Goal: Find specific page/section: Find specific page/section

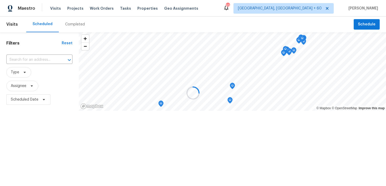
click at [69, 25] on div at bounding box center [193, 93] width 386 height 186
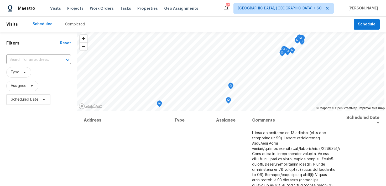
click at [69, 25] on div "Completed" at bounding box center [75, 24] width 20 height 5
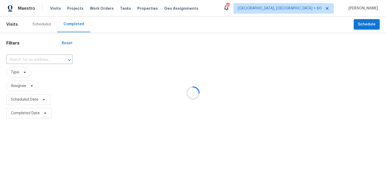
click at [31, 58] on div at bounding box center [193, 93] width 386 height 186
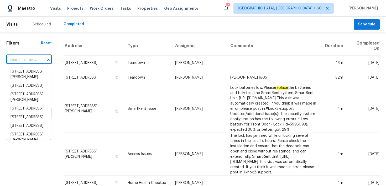
click at [18, 58] on input "text" at bounding box center [21, 60] width 31 height 8
paste input "[STREET_ADDRESS][PERSON_NAME]"
type input "[STREET_ADDRESS][PERSON_NAME]"
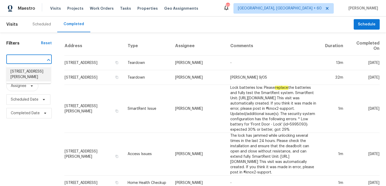
click at [16, 73] on li "[STREET_ADDRESS][PERSON_NAME]" at bounding box center [28, 74] width 45 height 14
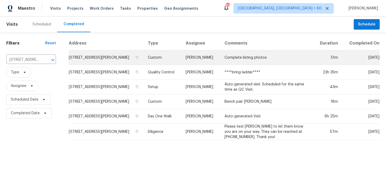
click at [163, 56] on td "Custom" at bounding box center [163, 57] width 38 height 15
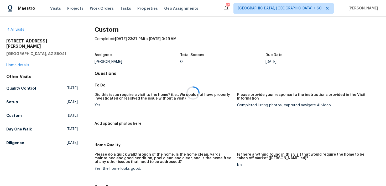
click at [10, 61] on div at bounding box center [193, 93] width 386 height 186
click at [10, 64] on link "Home details" at bounding box center [17, 66] width 23 height 4
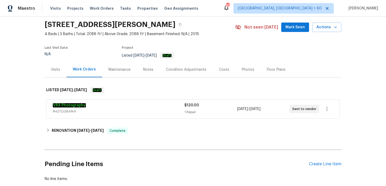
scroll to position [19, 0]
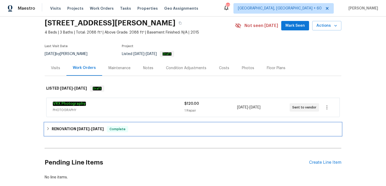
click at [138, 131] on div "RENOVATION [DATE] - [DATE] Complete" at bounding box center [193, 129] width 294 height 6
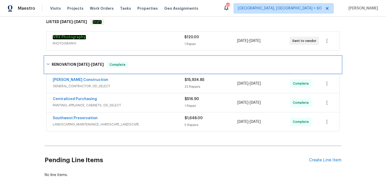
scroll to position [113, 0]
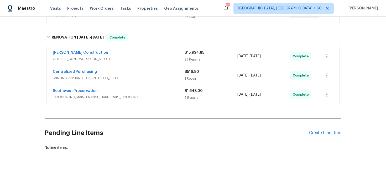
click at [191, 60] on div "23 Repairs" at bounding box center [211, 59] width 53 height 5
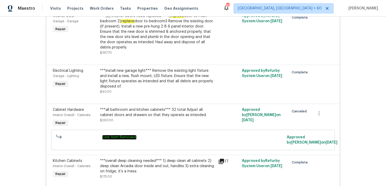
scroll to position [543, 0]
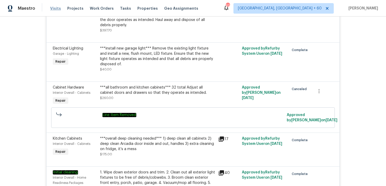
click at [52, 11] on span "Visits" at bounding box center [55, 8] width 11 height 5
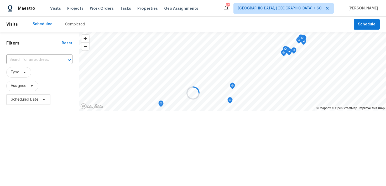
click at [73, 29] on div at bounding box center [193, 93] width 386 height 186
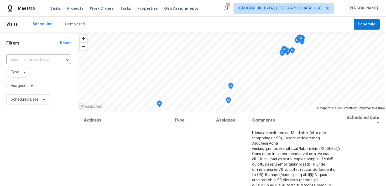
click at [74, 24] on div "Completed" at bounding box center [75, 24] width 20 height 5
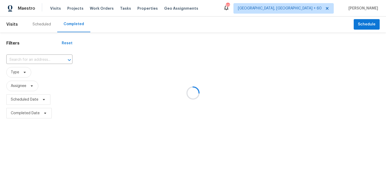
click at [24, 57] on div at bounding box center [193, 93] width 386 height 186
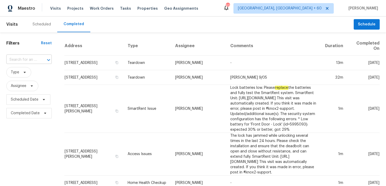
click at [26, 60] on input "text" at bounding box center [21, 60] width 31 height 8
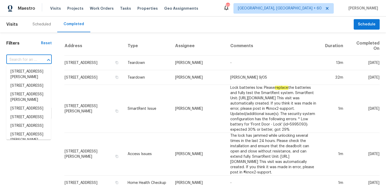
paste input "[STREET_ADDRESS][PERSON_NAME]"
type input "[STREET_ADDRESS][PERSON_NAME]"
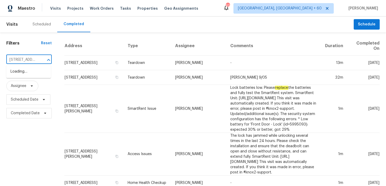
scroll to position [0, 32]
click at [20, 74] on li "[STREET_ADDRESS]" at bounding box center [28, 71] width 45 height 9
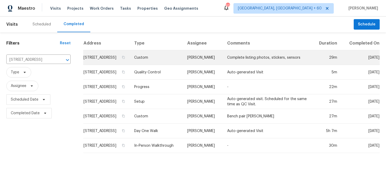
click at [169, 59] on td "Custom" at bounding box center [156, 57] width 53 height 15
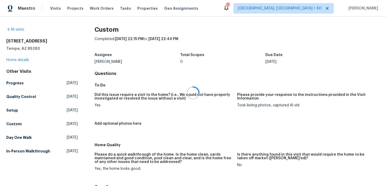
click at [15, 61] on div at bounding box center [193, 93] width 386 height 186
click at [14, 60] on link "Home details" at bounding box center [17, 60] width 23 height 4
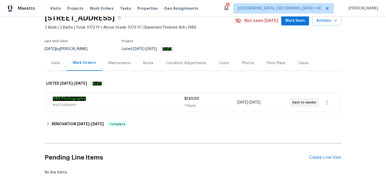
scroll to position [37, 0]
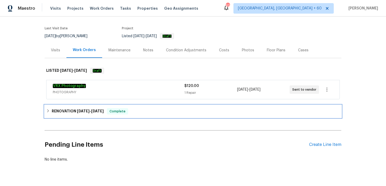
click at [124, 110] on span "Complete" at bounding box center [117, 111] width 20 height 5
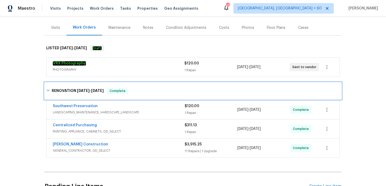
scroll to position [62, 0]
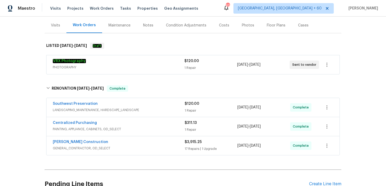
click at [175, 148] on span "GENERAL_CONTRACTOR, OD_SELECT" at bounding box center [119, 148] width 132 height 5
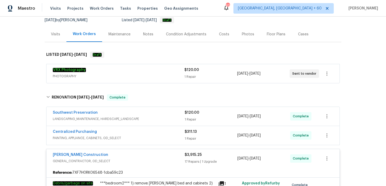
scroll to position [95, 0]
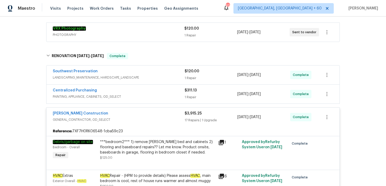
click at [189, 76] on div "1 Repair" at bounding box center [211, 78] width 53 height 5
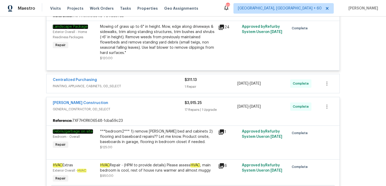
scroll to position [172, 0]
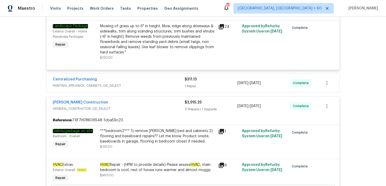
click at [192, 85] on div "1 Repair" at bounding box center [211, 86] width 53 height 5
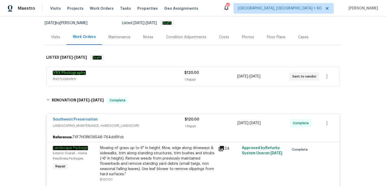
scroll to position [0, 0]
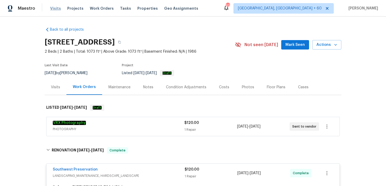
click at [55, 10] on span "Visits" at bounding box center [55, 8] width 11 height 5
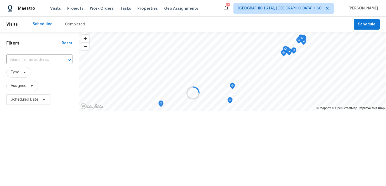
click at [68, 24] on div at bounding box center [193, 93] width 386 height 186
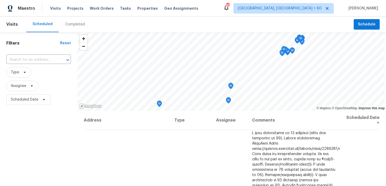
click at [69, 24] on div "Completed" at bounding box center [75, 24] width 20 height 5
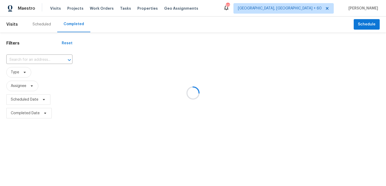
click at [19, 58] on div at bounding box center [193, 93] width 386 height 186
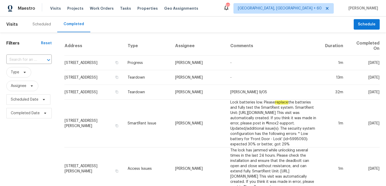
click at [17, 59] on input "text" at bounding box center [21, 60] width 31 height 8
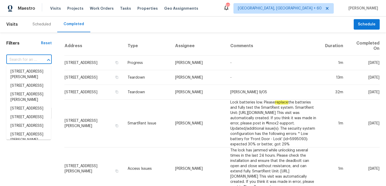
paste input "[STREET_ADDRESS]"
type input "[STREET_ADDRESS]"
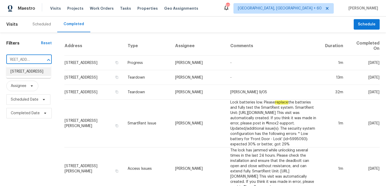
click at [19, 76] on li "[STREET_ADDRESS]" at bounding box center [28, 71] width 45 height 9
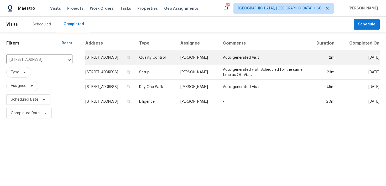
click at [167, 65] on td "Quality Control" at bounding box center [155, 57] width 41 height 15
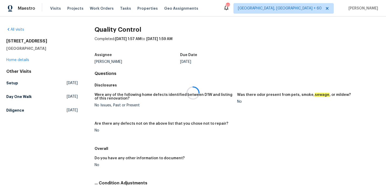
click at [16, 59] on div at bounding box center [193, 93] width 386 height 186
click at [10, 59] on div at bounding box center [193, 93] width 386 height 186
click at [16, 60] on link "Home details" at bounding box center [17, 60] width 23 height 4
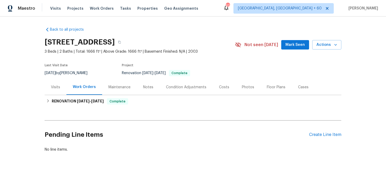
scroll to position [2, 0]
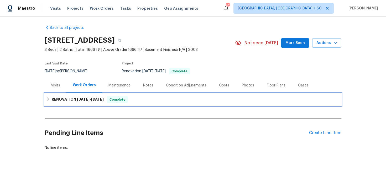
click at [139, 100] on div "RENOVATION [DATE] - [DATE] Complete" at bounding box center [193, 100] width 294 height 6
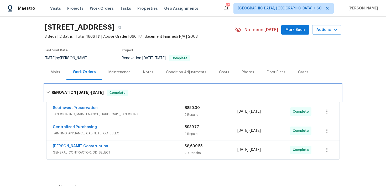
scroll to position [25, 0]
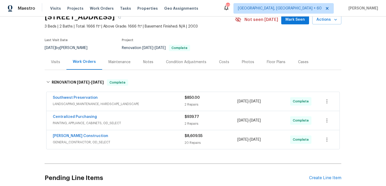
click at [185, 137] on span "$8,609.55" at bounding box center [194, 136] width 18 height 4
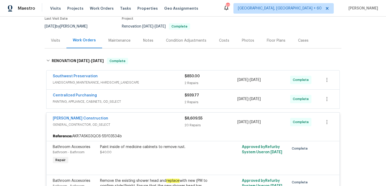
scroll to position [15, 0]
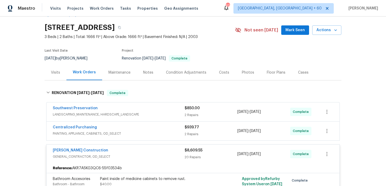
click at [188, 134] on div "2 Repairs" at bounding box center [211, 134] width 53 height 5
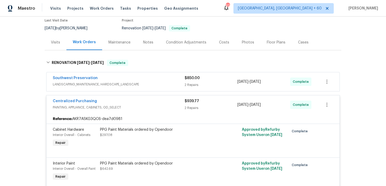
scroll to position [42, 0]
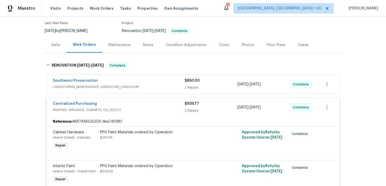
click at [195, 87] on div "2 Repairs" at bounding box center [211, 87] width 53 height 5
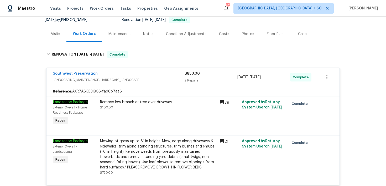
scroll to position [0, 0]
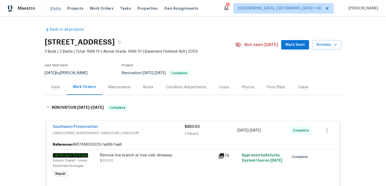
click at [58, 8] on span "Visits" at bounding box center [55, 8] width 11 height 5
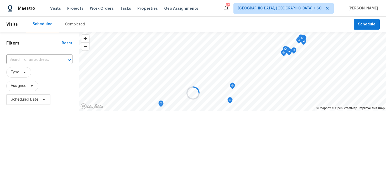
click at [73, 26] on div at bounding box center [193, 93] width 386 height 186
click at [72, 24] on div at bounding box center [193, 93] width 386 height 186
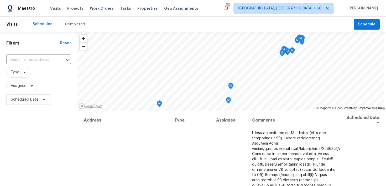
click at [71, 24] on div "Completed" at bounding box center [75, 24] width 20 height 5
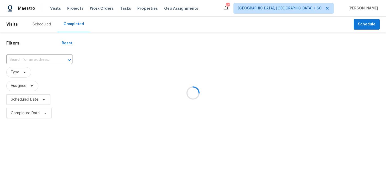
click at [30, 59] on div at bounding box center [193, 93] width 386 height 186
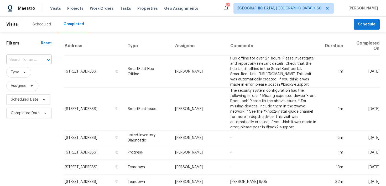
click at [23, 61] on input "text" at bounding box center [21, 60] width 31 height 8
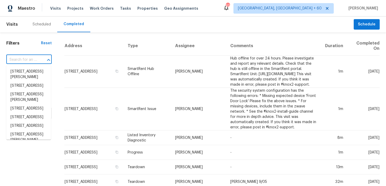
paste input "[STREET_ADDRESS]"
type input "[STREET_ADDRESS]"
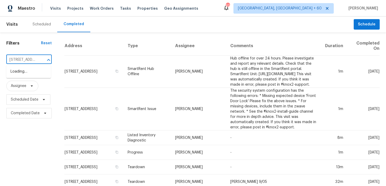
scroll to position [0, 48]
click at [18, 71] on li "[STREET_ADDRESS]" at bounding box center [28, 71] width 45 height 9
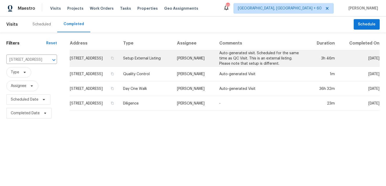
click at [161, 62] on td "Setup External Listing" at bounding box center [146, 58] width 54 height 17
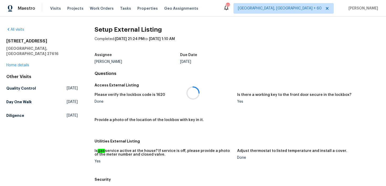
click at [15, 60] on div at bounding box center [193, 93] width 386 height 186
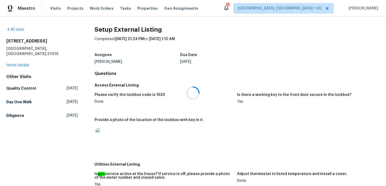
click at [17, 60] on div at bounding box center [193, 93] width 386 height 186
click at [12, 64] on link "Home details" at bounding box center [17, 66] width 23 height 4
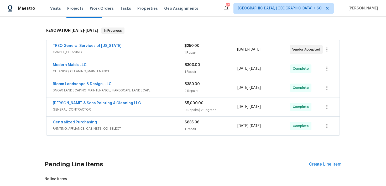
scroll to position [109, 0]
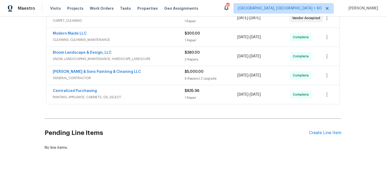
click at [190, 96] on div "1 Repair" at bounding box center [211, 97] width 53 height 5
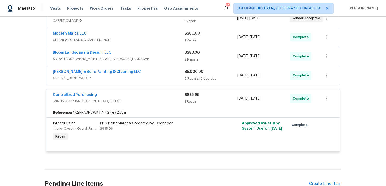
click at [191, 79] on div "9 Repairs | 2 Upgrade" at bounding box center [211, 78] width 53 height 5
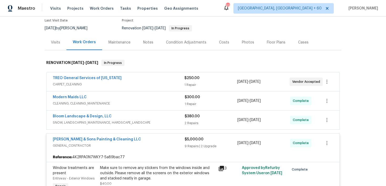
scroll to position [60, 0]
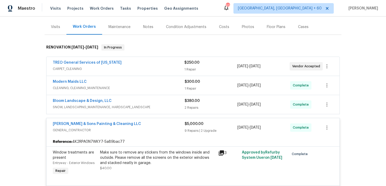
click at [190, 102] on span "$380.00" at bounding box center [192, 101] width 15 height 4
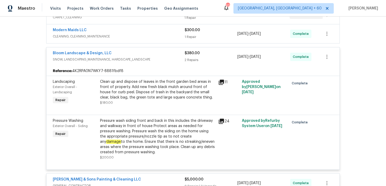
scroll to position [97, 0]
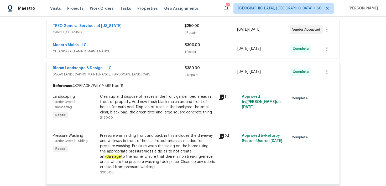
click at [195, 51] on div "1 Repair" at bounding box center [211, 51] width 53 height 5
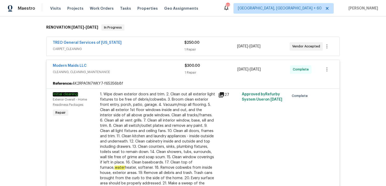
scroll to position [0, 0]
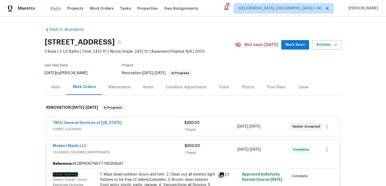
click at [53, 9] on span "Visits" at bounding box center [55, 8] width 11 height 5
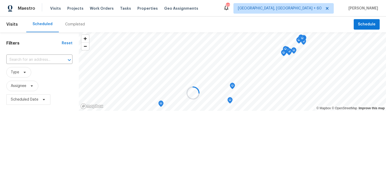
click at [71, 24] on div at bounding box center [193, 93] width 386 height 186
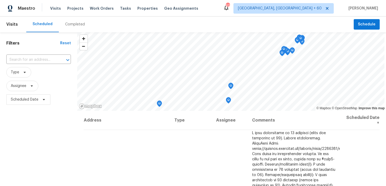
click at [67, 25] on div "Completed" at bounding box center [75, 24] width 20 height 5
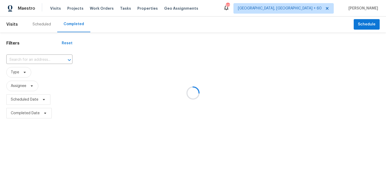
click at [23, 58] on div at bounding box center [193, 93] width 386 height 186
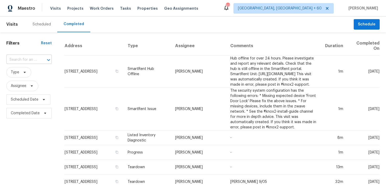
click at [18, 58] on input "text" at bounding box center [21, 60] width 31 height 8
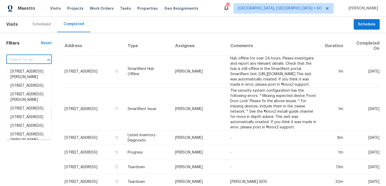
paste input "[STREET_ADDRESS][PERSON_NAME]"
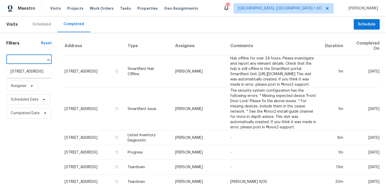
type input "[STREET_ADDRESS][PERSON_NAME]"
click at [19, 69] on li "[STREET_ADDRESS]" at bounding box center [28, 71] width 45 height 9
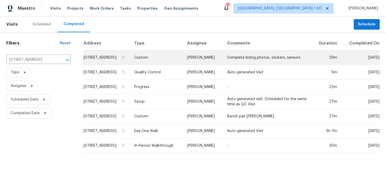
click at [161, 60] on td "Custom" at bounding box center [156, 57] width 53 height 15
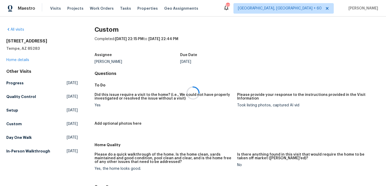
click at [24, 62] on div at bounding box center [193, 93] width 386 height 186
click at [24, 60] on div at bounding box center [193, 93] width 386 height 186
click at [21, 61] on div at bounding box center [193, 93] width 386 height 186
click at [19, 57] on div "[STREET_ADDRESS][PERSON_NAME] Home details" at bounding box center [41, 51] width 71 height 24
click at [16, 60] on link "Home details" at bounding box center [17, 60] width 23 height 4
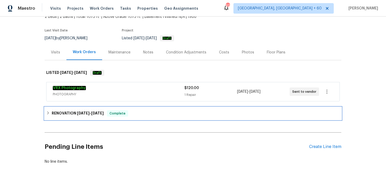
click at [156, 116] on div "RENOVATION [DATE] - [DATE] Complete" at bounding box center [193, 114] width 294 height 6
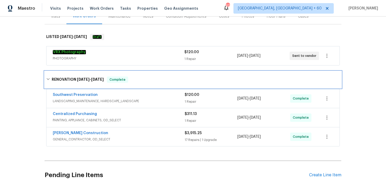
scroll to position [76, 0]
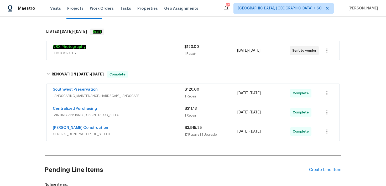
click at [186, 133] on div "17 Repairs | 1 Upgrade" at bounding box center [211, 134] width 53 height 5
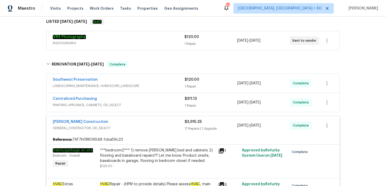
scroll to position [81, 0]
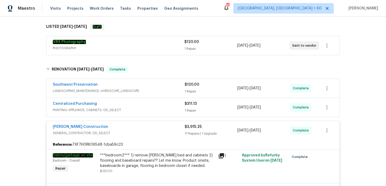
click at [186, 107] on div "$311.13 1 Repair" at bounding box center [211, 107] width 53 height 13
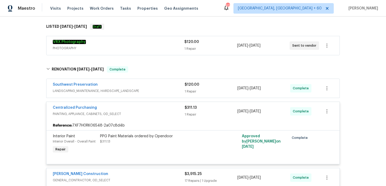
click at [192, 89] on div "1 Repair" at bounding box center [211, 91] width 53 height 5
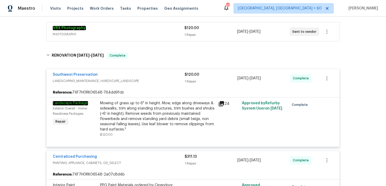
scroll to position [0, 0]
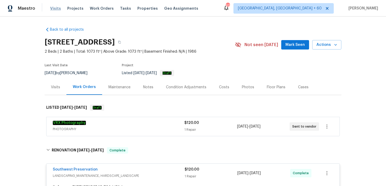
click at [51, 7] on span "Visits" at bounding box center [55, 8] width 11 height 5
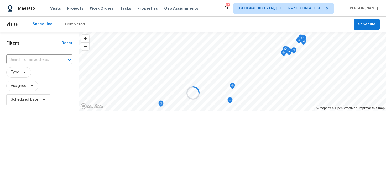
click at [71, 25] on div at bounding box center [193, 93] width 386 height 186
click at [69, 24] on div at bounding box center [193, 93] width 386 height 186
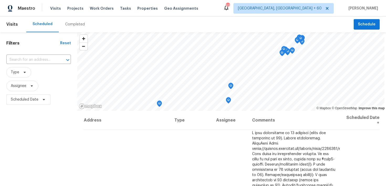
click at [71, 24] on div "Completed" at bounding box center [75, 24] width 20 height 5
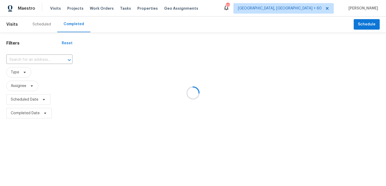
click at [27, 58] on div at bounding box center [193, 93] width 386 height 186
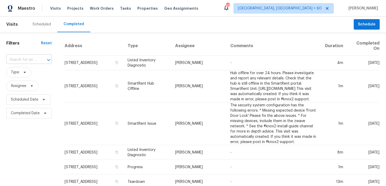
click at [25, 58] on input "text" at bounding box center [21, 60] width 31 height 8
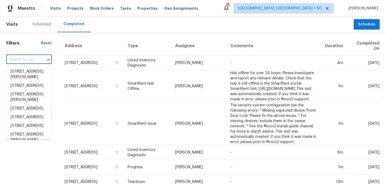
paste input "[STREET_ADDRESS][PERSON_NAME]"
type input "[STREET_ADDRESS][PERSON_NAME]"
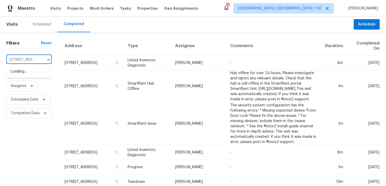
scroll to position [0, 40]
click at [18, 73] on li "[STREET_ADDRESS][PERSON_NAME]" at bounding box center [28, 74] width 45 height 14
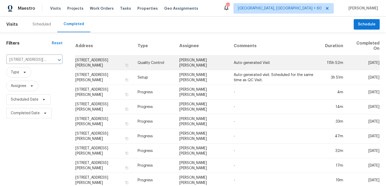
click at [155, 64] on td "Quality Control" at bounding box center [154, 63] width 42 height 15
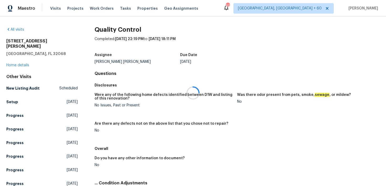
click at [12, 60] on div at bounding box center [193, 93] width 386 height 186
click at [12, 61] on div at bounding box center [193, 93] width 386 height 186
click at [15, 60] on div at bounding box center [193, 93] width 386 height 186
click at [12, 64] on link "Home details" at bounding box center [17, 66] width 23 height 4
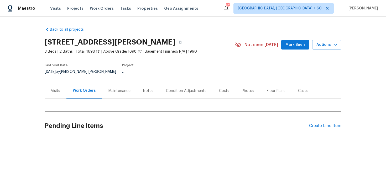
click at [136, 99] on div "Back to all projects [STREET_ADDRESS][PERSON_NAME] 3 Beds | 2 Baths | Total: 16…" at bounding box center [193, 83] width 297 height 120
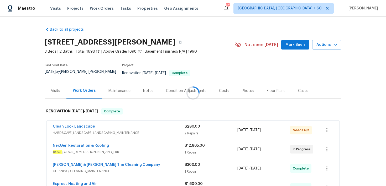
click at [217, 61] on div at bounding box center [193, 93] width 386 height 186
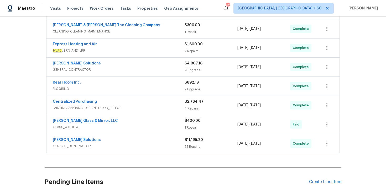
scroll to position [140, 0]
click at [54, 10] on span "Visits" at bounding box center [55, 8] width 11 height 5
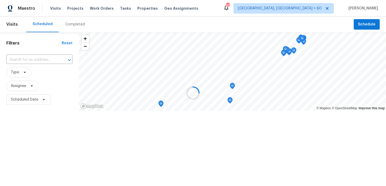
click at [75, 25] on div at bounding box center [193, 93] width 386 height 186
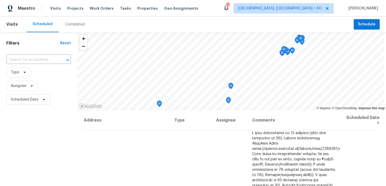
click at [71, 24] on div "Completed" at bounding box center [75, 24] width 20 height 5
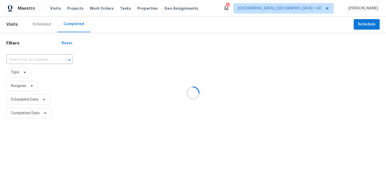
click at [33, 58] on div at bounding box center [193, 93] width 386 height 186
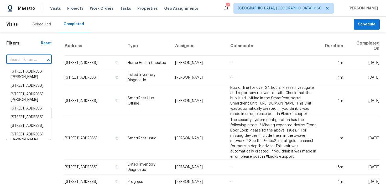
click at [33, 58] on input "text" at bounding box center [21, 60] width 31 height 8
paste input "[STREET_ADDRESS]"
type input "[STREET_ADDRESS]"
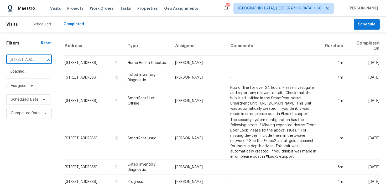
scroll to position [0, 37]
click at [20, 73] on li "[STREET_ADDRESS]" at bounding box center [28, 71] width 45 height 9
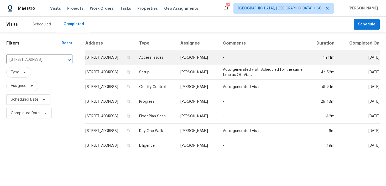
click at [166, 55] on td "Access Issues" at bounding box center [155, 57] width 41 height 15
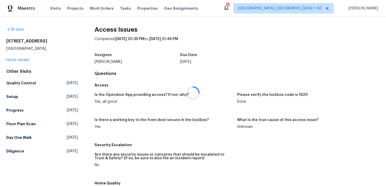
click at [20, 61] on div at bounding box center [193, 93] width 386 height 186
click at [13, 60] on div at bounding box center [193, 93] width 386 height 186
click at [14, 61] on link "Home details" at bounding box center [17, 60] width 23 height 4
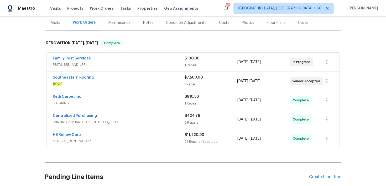
scroll to position [74, 0]
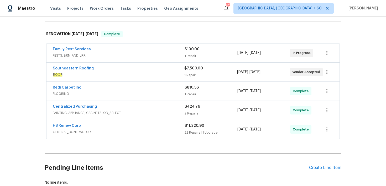
click at [191, 130] on div "22 Repairs | 1 Upgrade" at bounding box center [211, 132] width 53 height 5
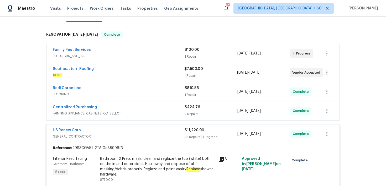
scroll to position [73, 0]
click at [189, 114] on div "2 Repairs" at bounding box center [211, 114] width 53 height 5
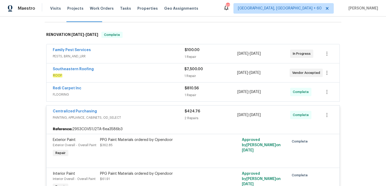
click at [191, 94] on div "1 Repair" at bounding box center [211, 95] width 53 height 5
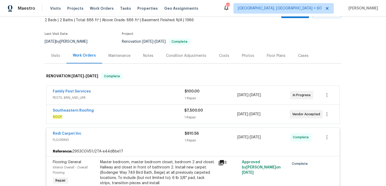
scroll to position [0, 0]
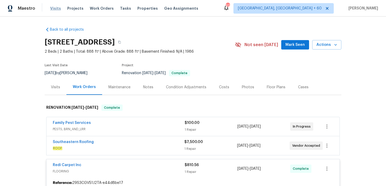
click at [56, 8] on span "Visits" at bounding box center [55, 8] width 11 height 5
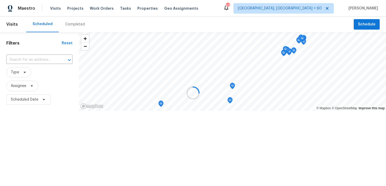
click at [69, 27] on div at bounding box center [193, 93] width 386 height 186
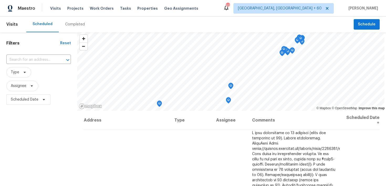
click at [65, 25] on div "Completed" at bounding box center [75, 24] width 20 height 5
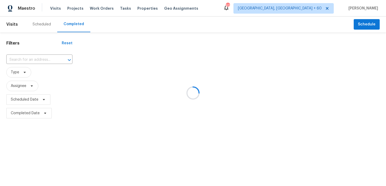
click at [36, 58] on div at bounding box center [193, 93] width 386 height 186
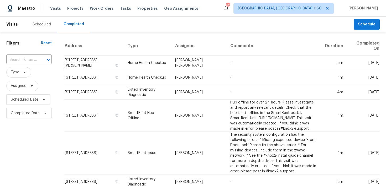
click at [36, 58] on input "text" at bounding box center [21, 60] width 31 height 8
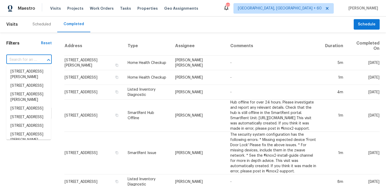
paste input "[STREET_ADDRESS]"
type input "[STREET_ADDRESS]"
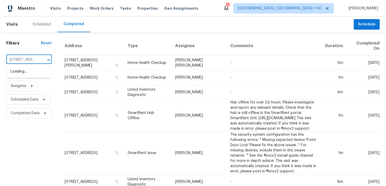
scroll to position [0, 44]
click at [21, 72] on li "[STREET_ADDRESS]" at bounding box center [28, 71] width 45 height 9
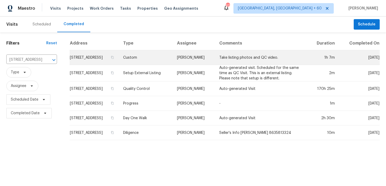
click at [154, 63] on td "Custom" at bounding box center [146, 57] width 54 height 15
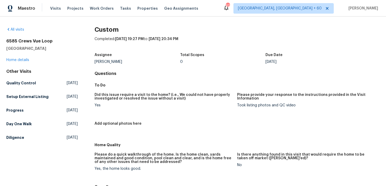
click at [22, 57] on div "[STREET_ADDRESS] Home details" at bounding box center [41, 51] width 71 height 24
click at [12, 60] on link "Home details" at bounding box center [17, 60] width 23 height 4
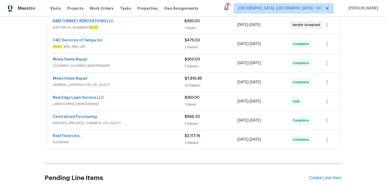
scroll to position [108, 0]
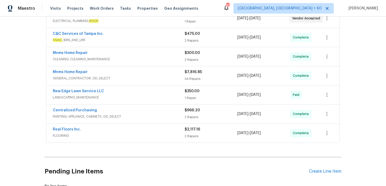
click at [186, 134] on div "$2,117.16 2 Repairs" at bounding box center [211, 133] width 53 height 13
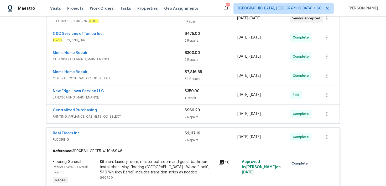
click at [189, 39] on div "2 Repairs" at bounding box center [211, 40] width 53 height 5
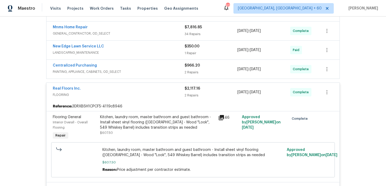
scroll to position [233, 0]
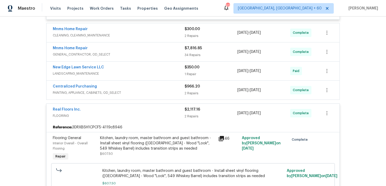
click at [189, 92] on div "2 Repairs" at bounding box center [211, 93] width 53 height 5
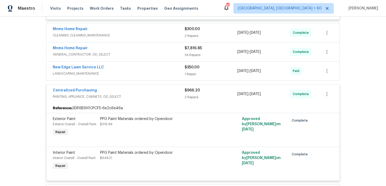
click at [192, 72] on div "1 Repair" at bounding box center [211, 74] width 53 height 5
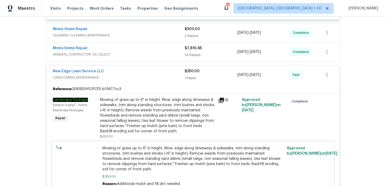
click at [190, 57] on div "34 Repairs" at bounding box center [211, 55] width 53 height 5
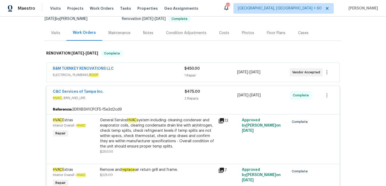
scroll to position [0, 0]
